Goal: Information Seeking & Learning: Learn about a topic

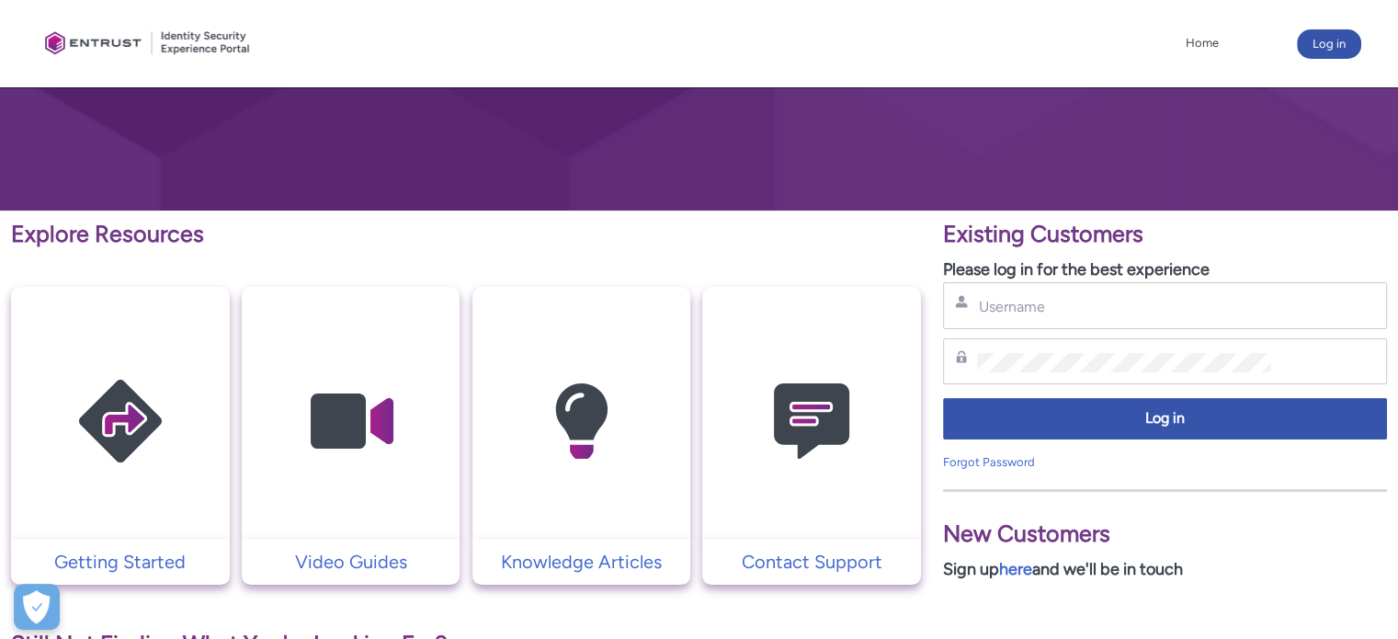
scroll to position [201, 0]
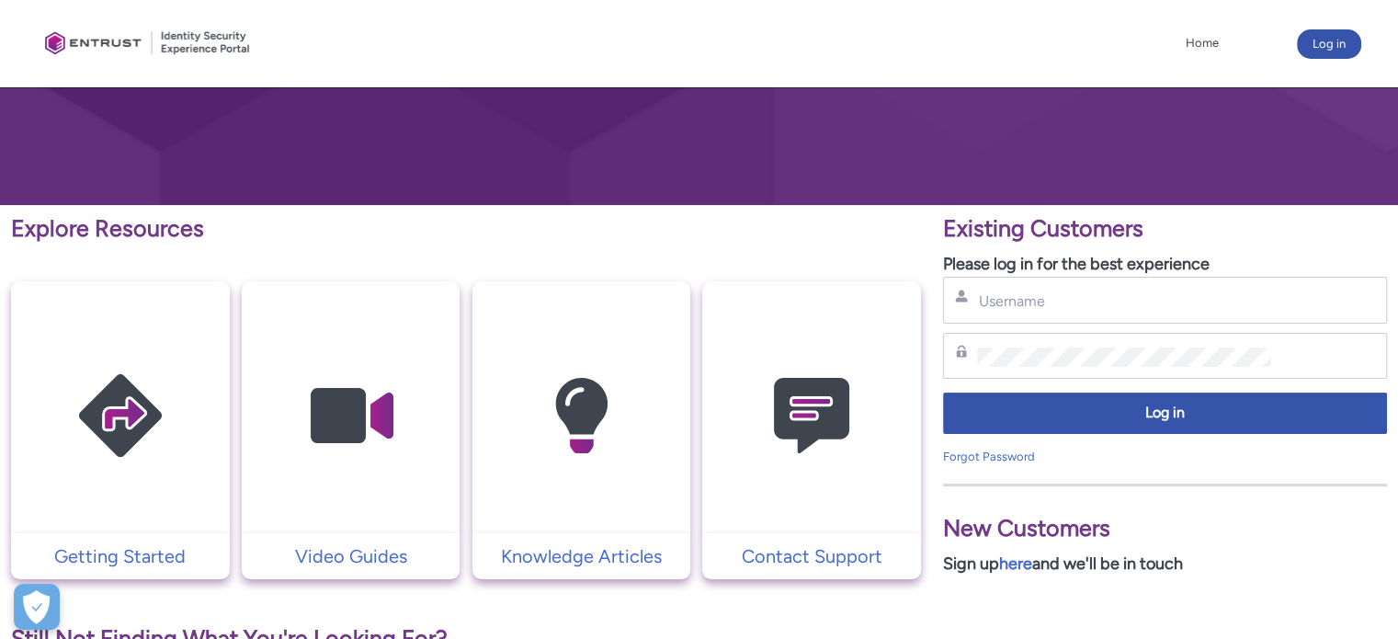
click at [594, 413] on img at bounding box center [580, 416] width 175 height 198
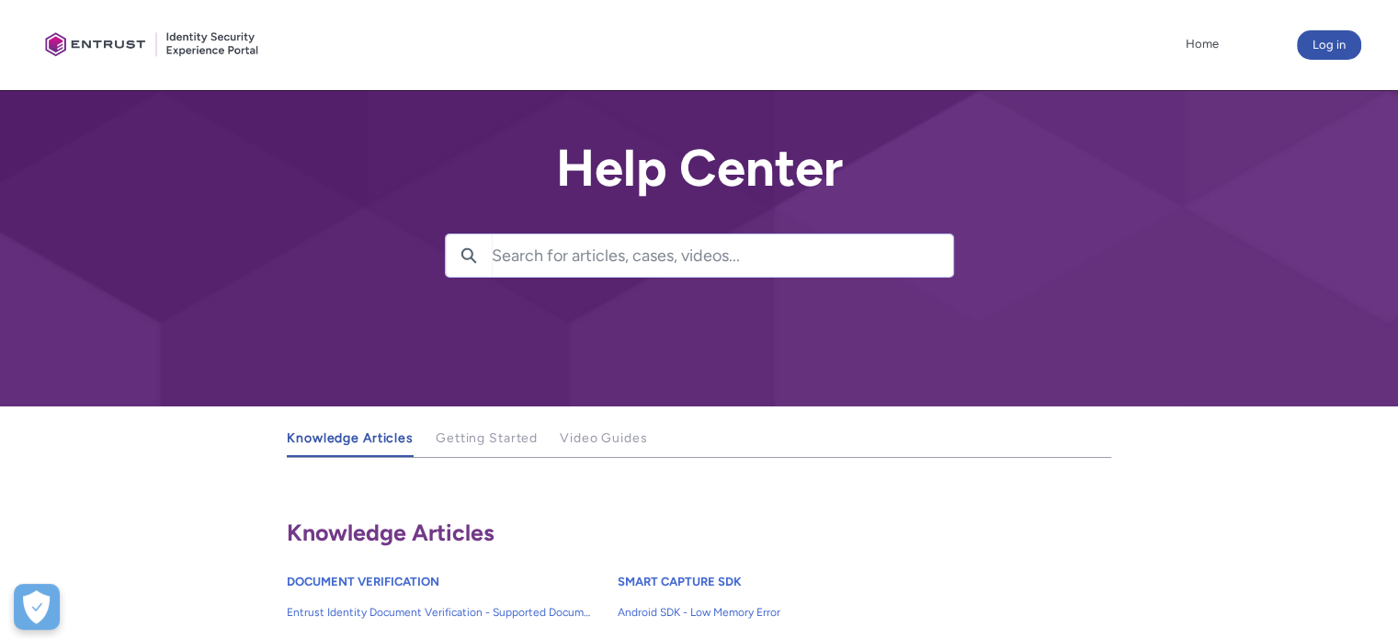
click at [658, 265] on input "Search for articles, cases, videos..." at bounding box center [722, 255] width 461 height 42
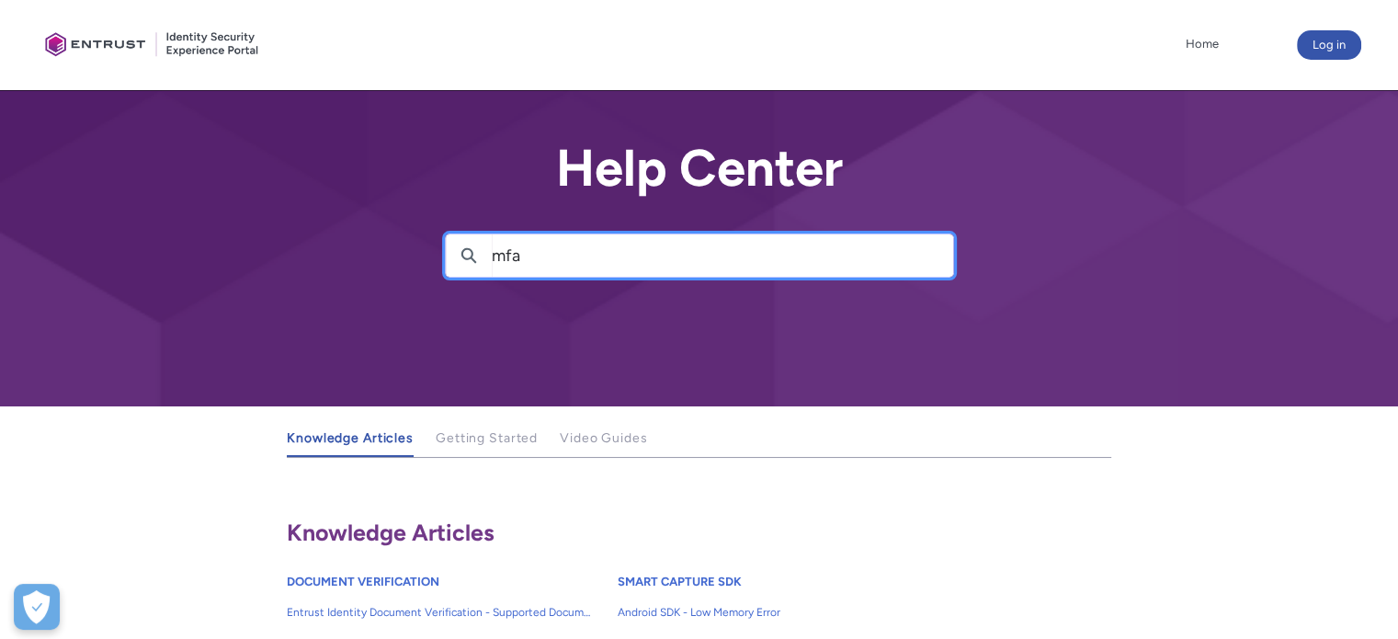
type input "mfa"
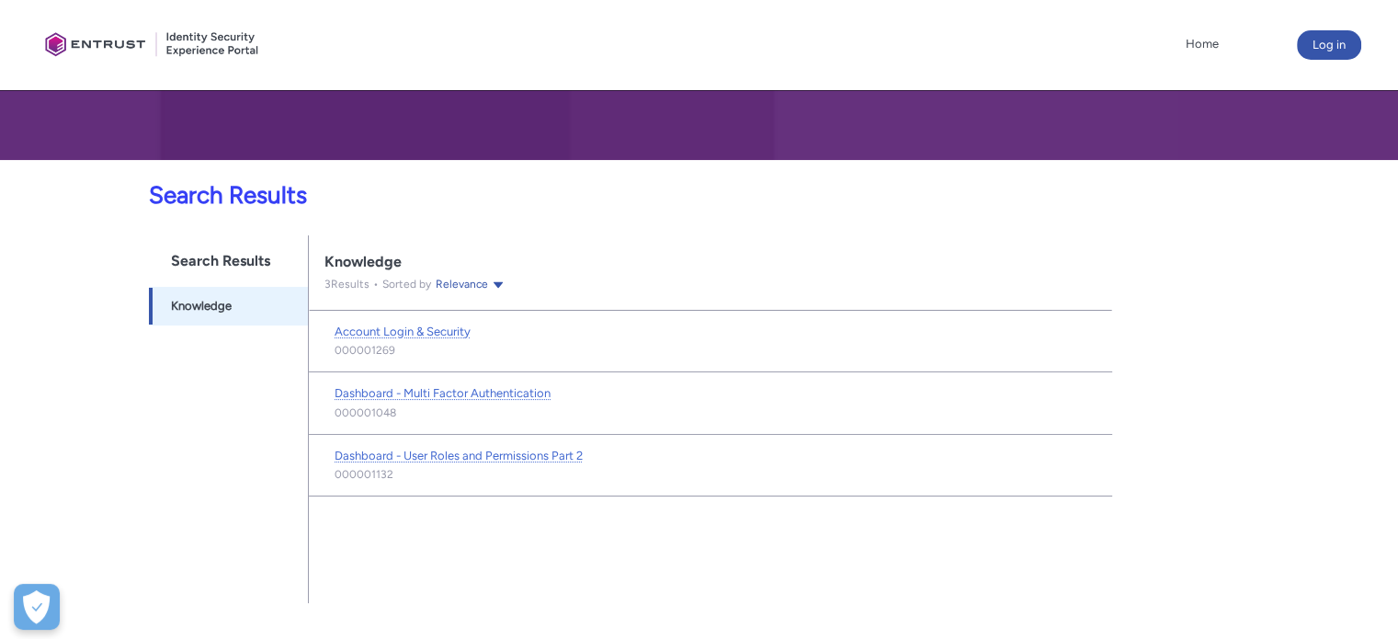
scroll to position [357, 0]
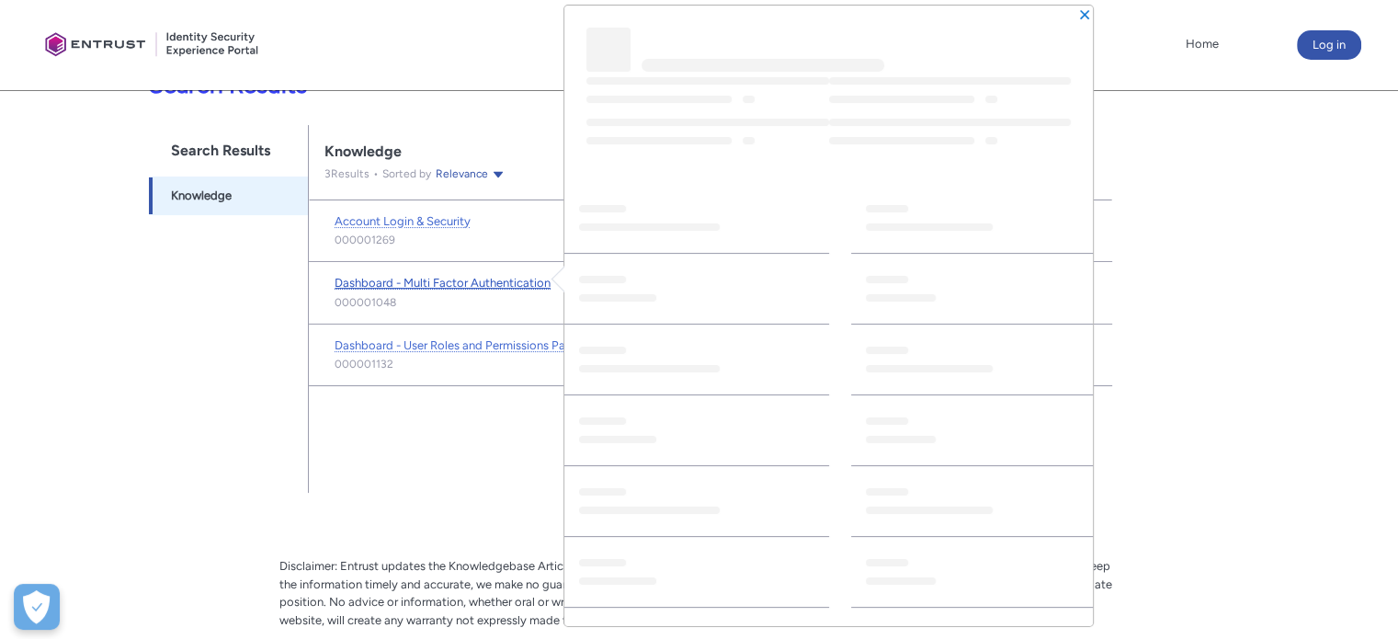
click at [467, 283] on span "Dashboard - Multi Factor Authentication" at bounding box center [442, 283] width 216 height 14
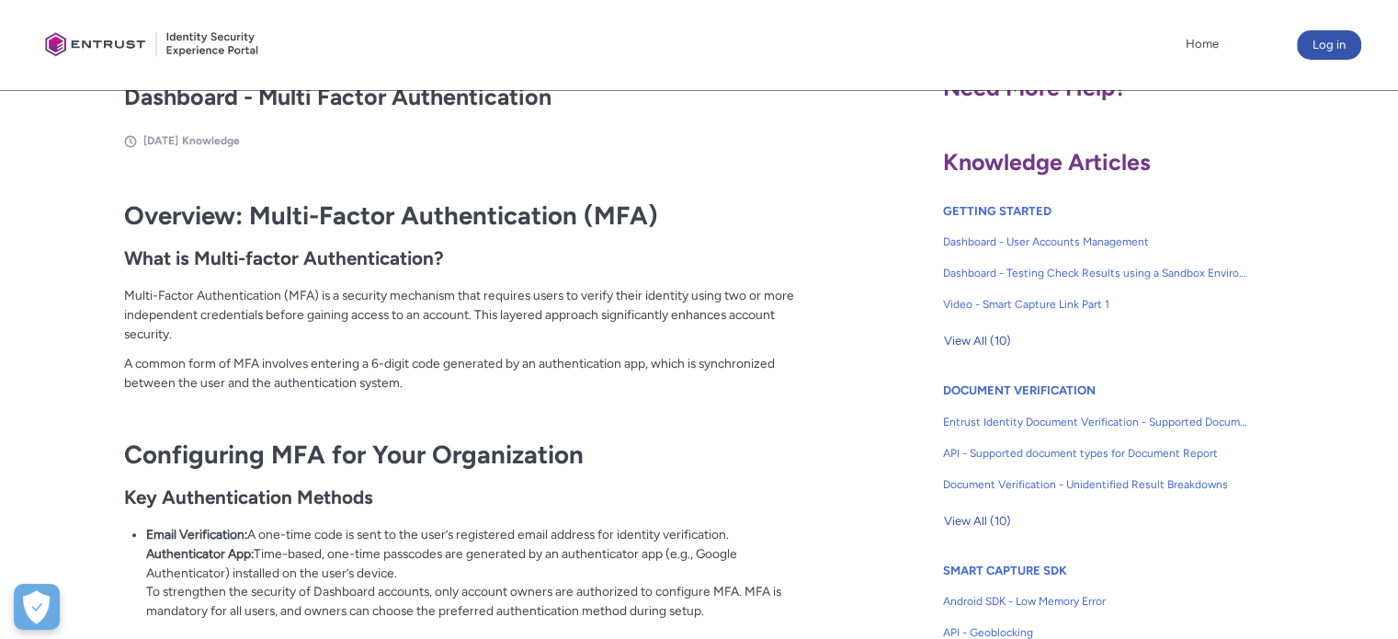
scroll to position [404, 0]
